Goal: Task Accomplishment & Management: Complete application form

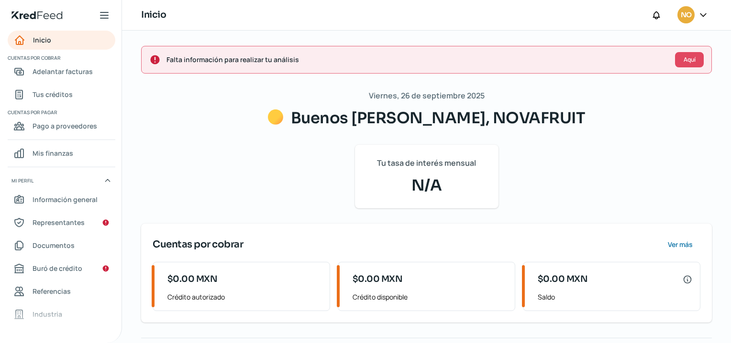
scroll to position [61, 0]
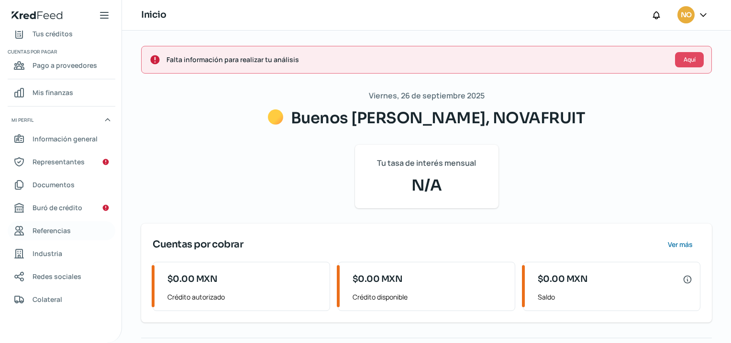
click at [58, 232] on span "Referencias" at bounding box center [52, 231] width 38 height 12
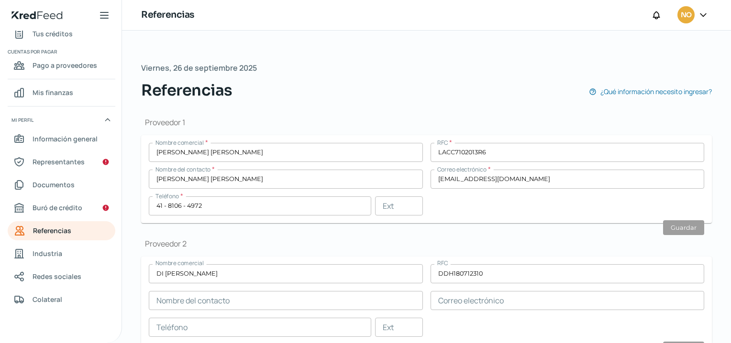
scroll to position [127, 0]
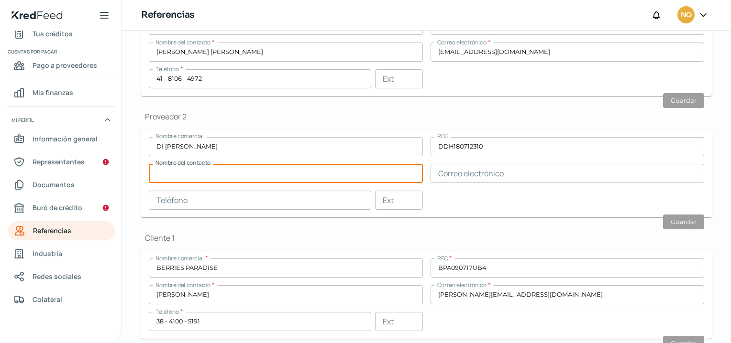
click at [243, 170] on input "text" at bounding box center [286, 173] width 274 height 19
click at [159, 172] on input "text" at bounding box center [286, 173] width 274 height 19
click at [68, 165] on span "Representantes" at bounding box center [59, 162] width 52 height 12
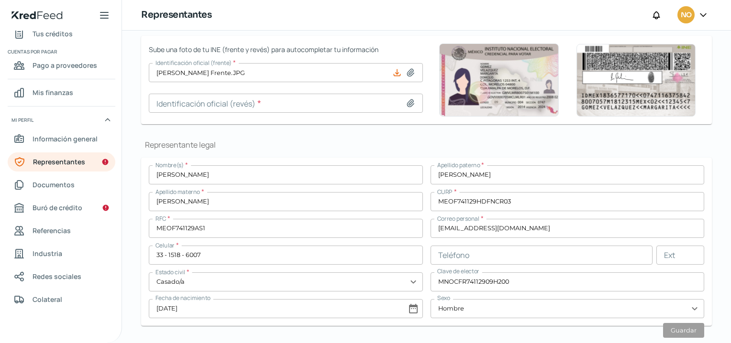
scroll to position [159, 0]
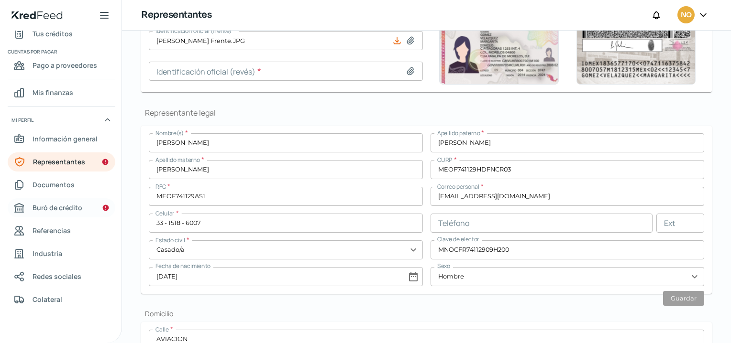
click at [65, 206] on span "Buró de crédito" at bounding box center [58, 208] width 50 height 12
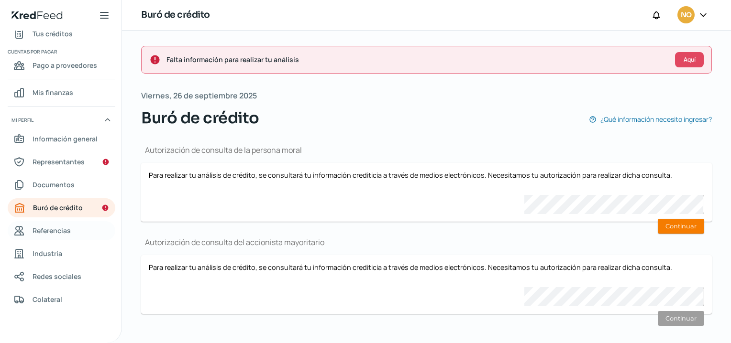
click at [65, 234] on span "Referencias" at bounding box center [52, 231] width 38 height 12
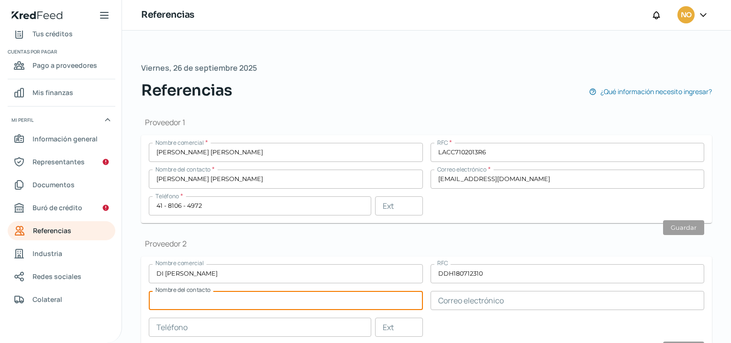
click at [229, 298] on input "text" at bounding box center [286, 300] width 274 height 19
type input "r"
type input "[PERSON_NAME]"
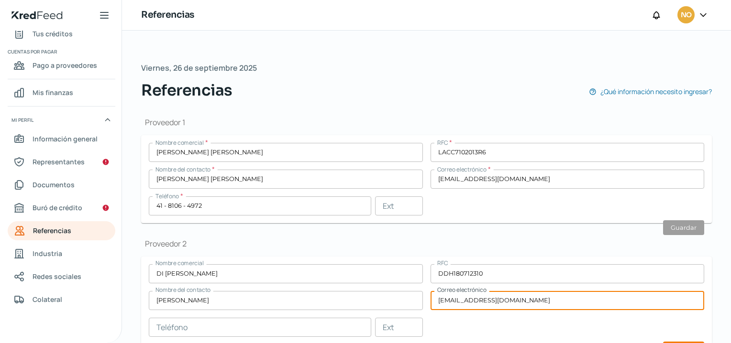
scroll to position [96, 0]
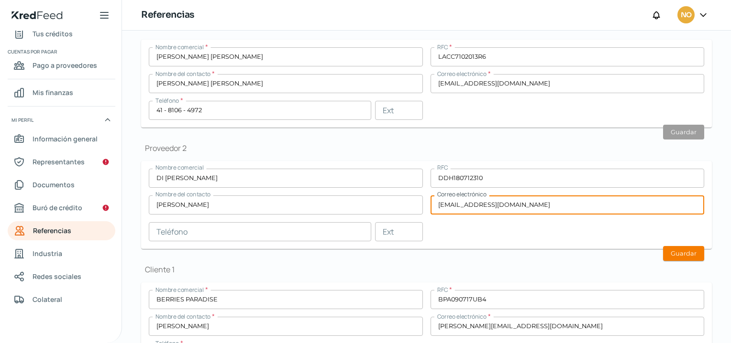
type input "[EMAIL_ADDRESS][DOMAIN_NAME]"
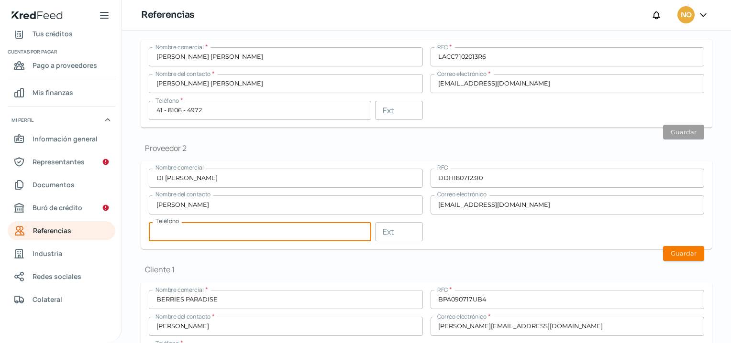
click at [211, 229] on input "text" at bounding box center [260, 231] width 222 height 19
type input "66 - 8186 - 8125"
click at [243, 262] on div "Proveedor 1 Nombre comercial * [PERSON_NAME] [PERSON_NAME] RFC * LACC7102013R6 …" at bounding box center [426, 260] width 571 height 509
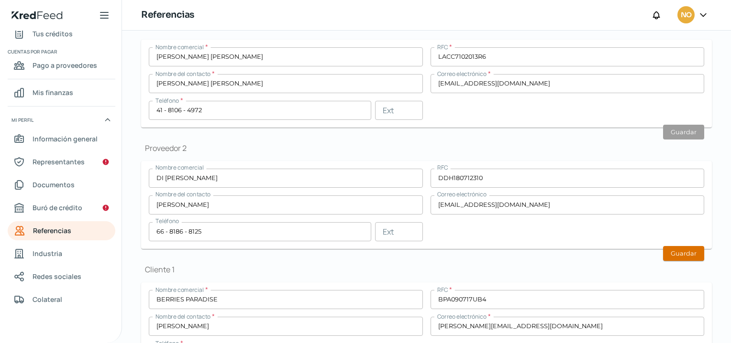
click at [687, 254] on button "Guardar" at bounding box center [683, 253] width 41 height 15
